Goal: Information Seeking & Learning: Learn about a topic

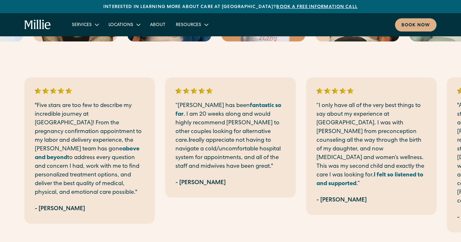
scroll to position [1476, 0]
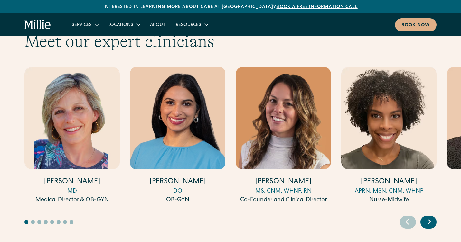
scroll to position [2001, 0]
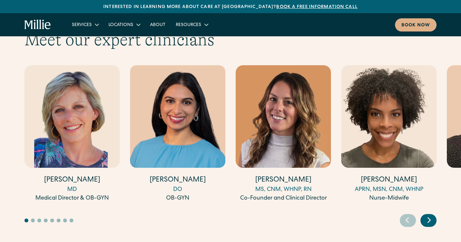
click at [435, 214] on div "Next slide" at bounding box center [429, 220] width 16 height 13
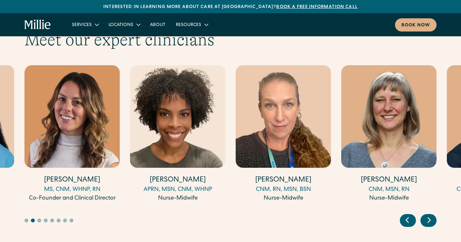
click at [430, 218] on icon "Next slide" at bounding box center [429, 220] width 3 height 5
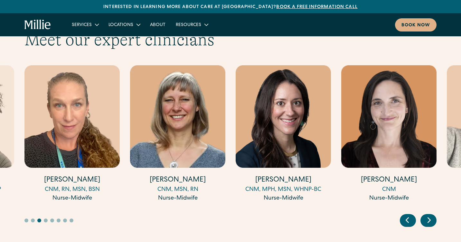
click at [430, 218] on icon "Next slide" at bounding box center [429, 220] width 3 height 5
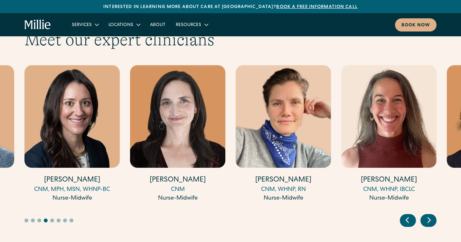
click at [430, 218] on icon "Next slide" at bounding box center [429, 220] width 3 height 5
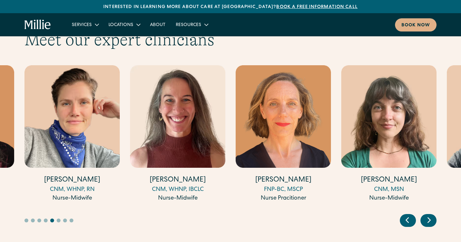
click at [430, 218] on icon "Next slide" at bounding box center [429, 220] width 3 height 5
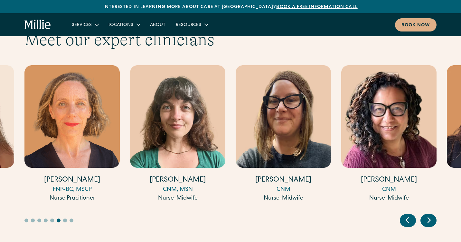
click at [430, 218] on icon "Next slide" at bounding box center [429, 220] width 3 height 5
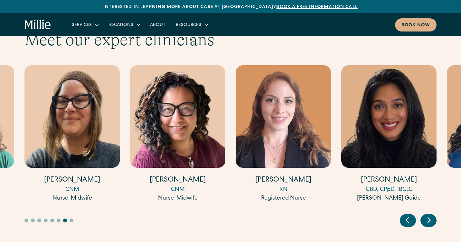
click at [430, 218] on icon "Next slide" at bounding box center [429, 220] width 3 height 5
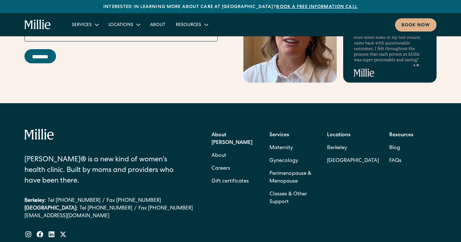
scroll to position [2821, 0]
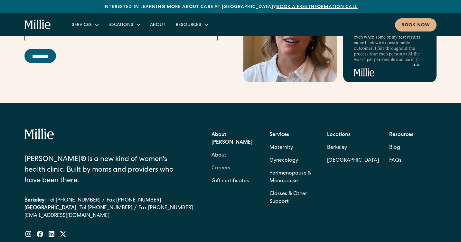
click at [227, 162] on link "Careers" at bounding box center [221, 168] width 19 height 13
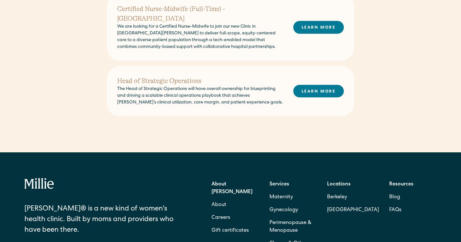
scroll to position [378, 0]
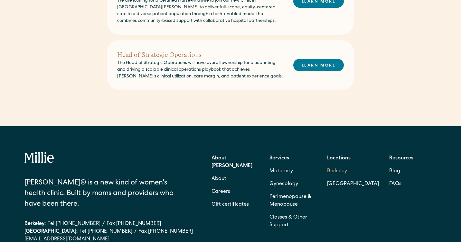
click at [346, 165] on link "Berkeley" at bounding box center [353, 171] width 52 height 13
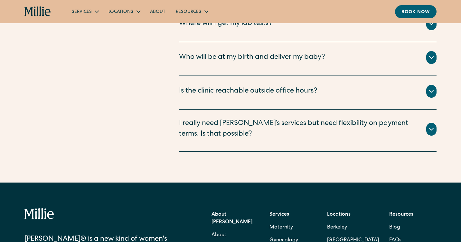
scroll to position [1674, 0]
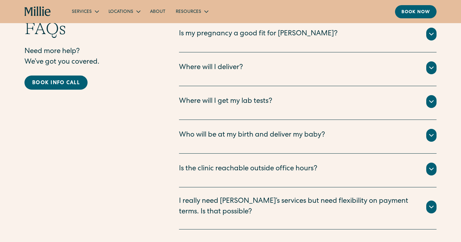
click at [255, 62] on div "Where will I deliver?" at bounding box center [308, 68] width 258 height 13
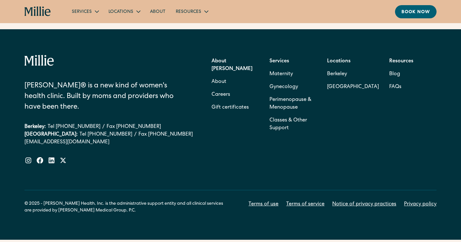
scroll to position [1925, 0]
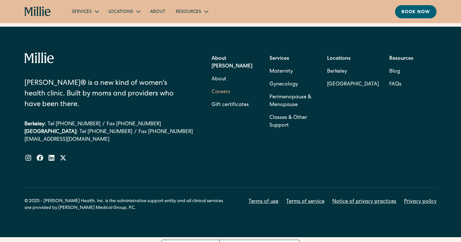
click at [225, 86] on link "Careers" at bounding box center [221, 92] width 19 height 13
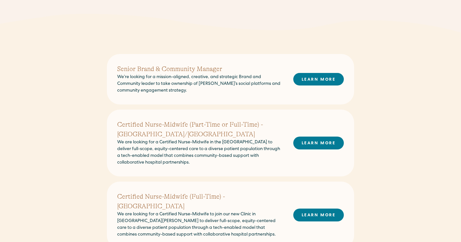
scroll to position [151, 0]
